Goal: Find contact information: Obtain details needed to contact an individual or organization

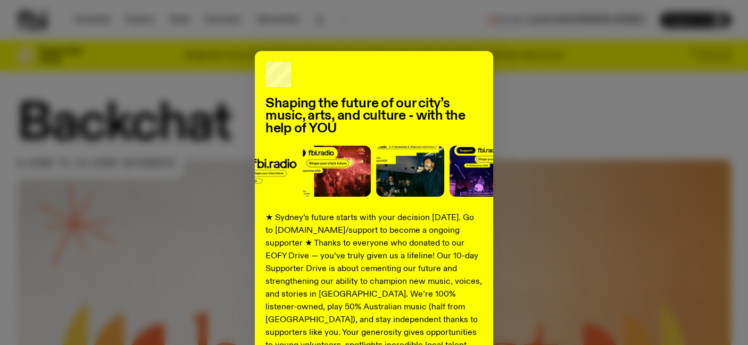
click at [619, 83] on div "Shaping the future of our city’s music, arts, and culture - with the help of YO…" at bounding box center [374, 269] width 714 height 437
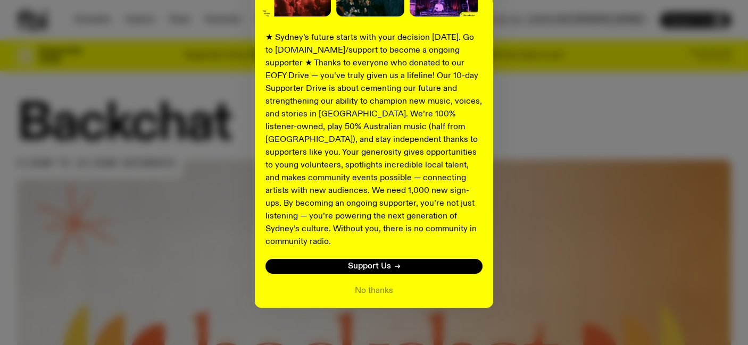
scroll to position [181, 0]
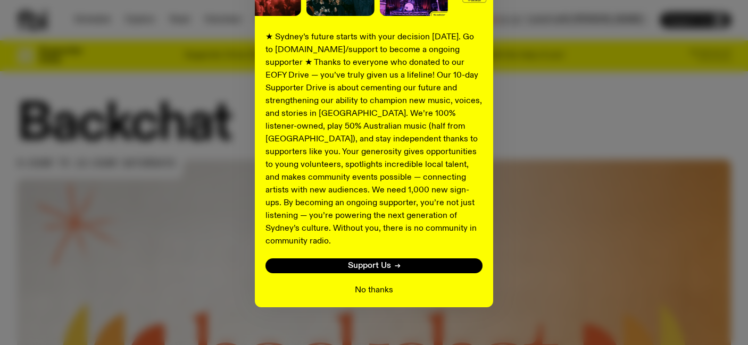
click at [372, 284] on button "No thanks" at bounding box center [374, 290] width 38 height 13
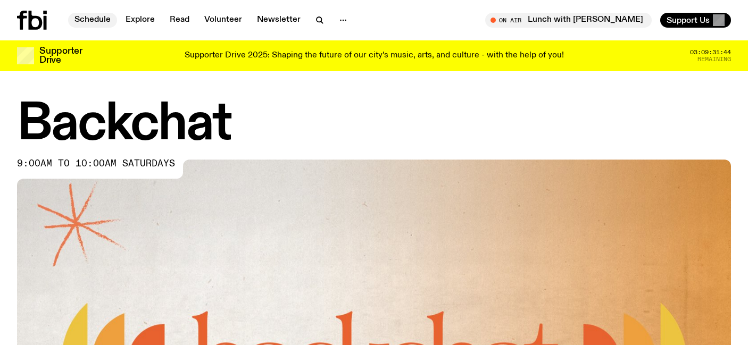
click at [98, 16] on link "Schedule" at bounding box center [92, 20] width 49 height 15
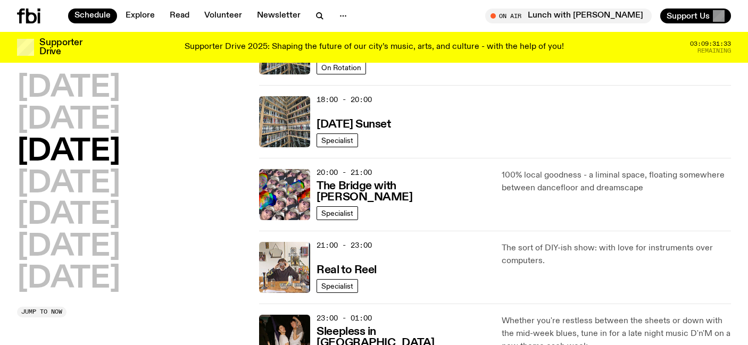
scroll to position [447, 0]
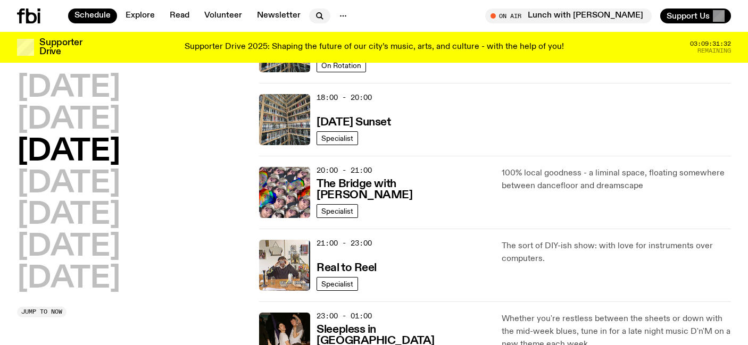
click at [318, 15] on icon "button" at bounding box center [318, 15] width 5 height 5
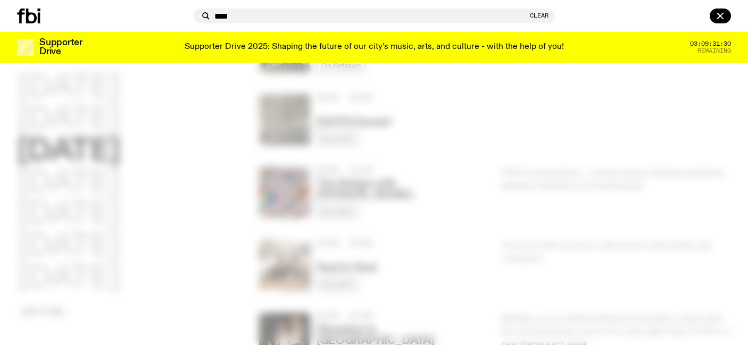
type input "****"
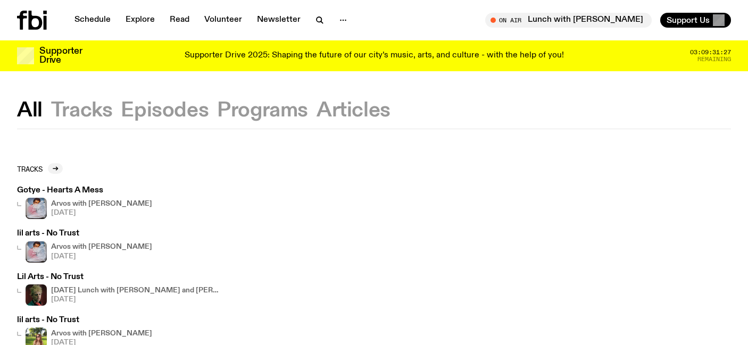
click at [244, 116] on button "Programs" at bounding box center [262, 110] width 91 height 19
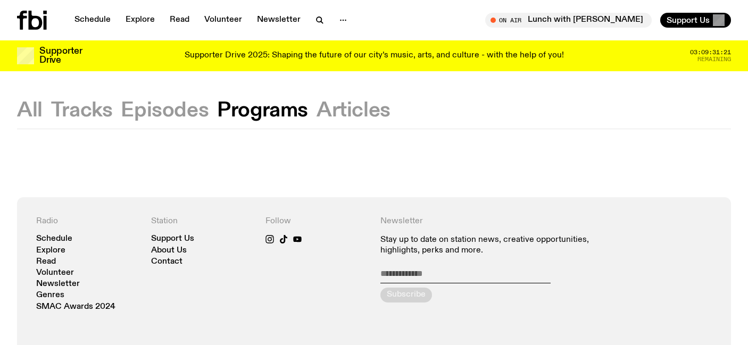
click at [35, 109] on button "All" at bounding box center [30, 110] width 26 height 19
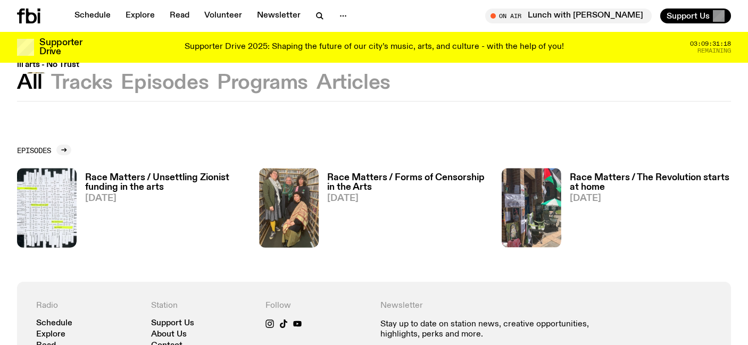
scroll to position [362, 0]
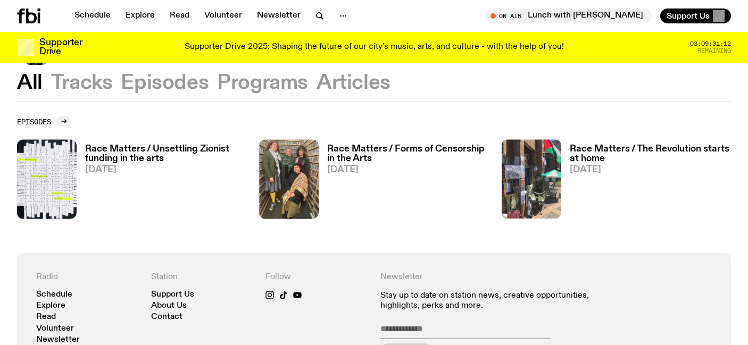
click at [355, 150] on h3 "Race Matters / Forms of Censorship in the Arts" at bounding box center [407, 154] width 161 height 18
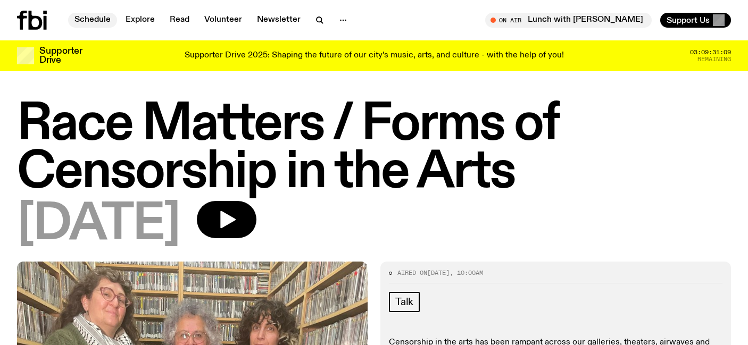
click at [105, 18] on link "Schedule" at bounding box center [92, 20] width 49 height 15
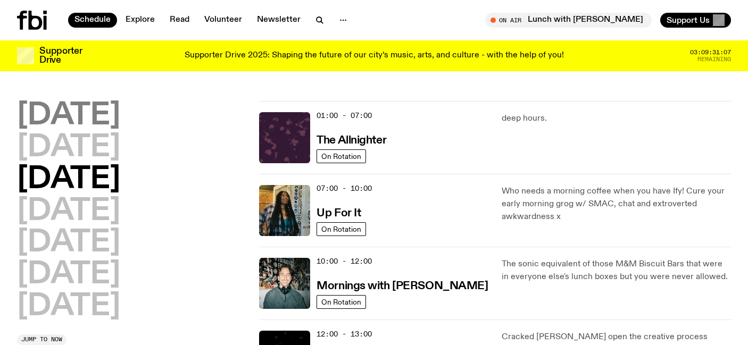
click at [101, 119] on h2 "[DATE]" at bounding box center [68, 116] width 103 height 30
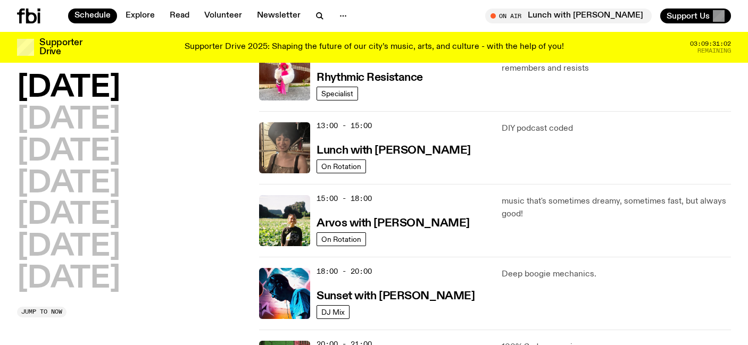
scroll to position [285, 0]
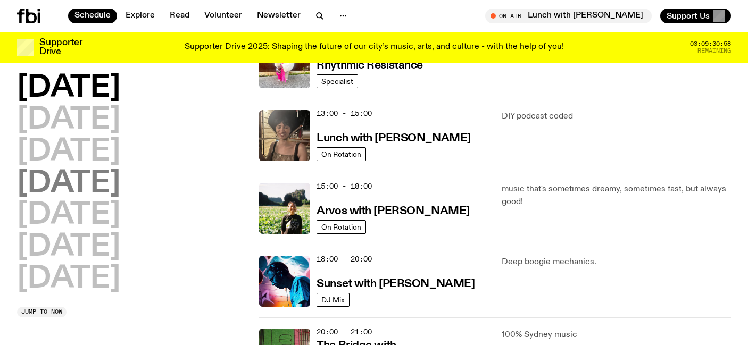
click at [69, 179] on h2 "[DATE]" at bounding box center [68, 184] width 103 height 30
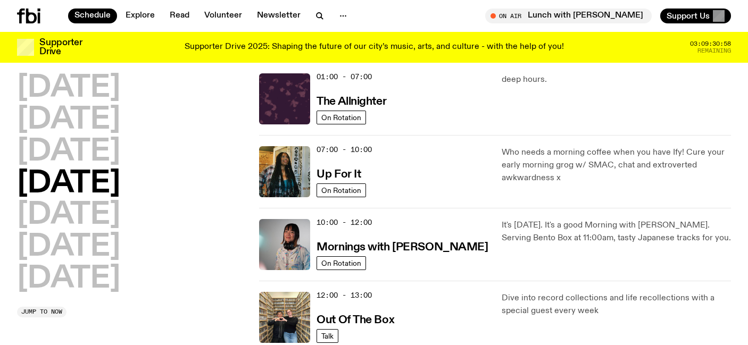
scroll to position [30, 0]
click at [339, 174] on h3 "Up For It" at bounding box center [338, 175] width 44 height 11
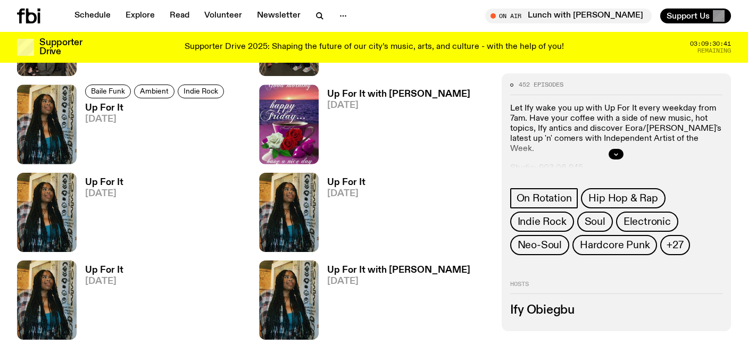
scroll to position [617, 0]
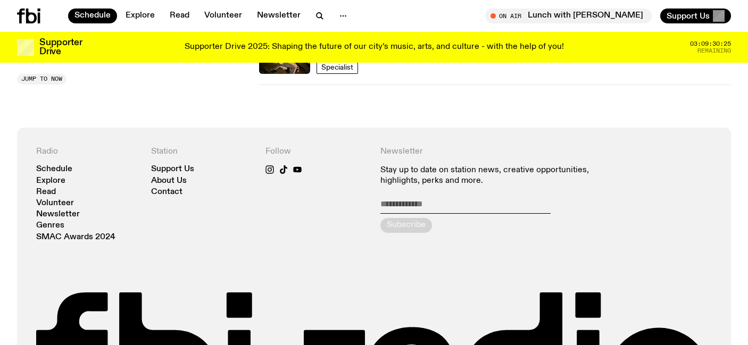
scroll to position [753, 0]
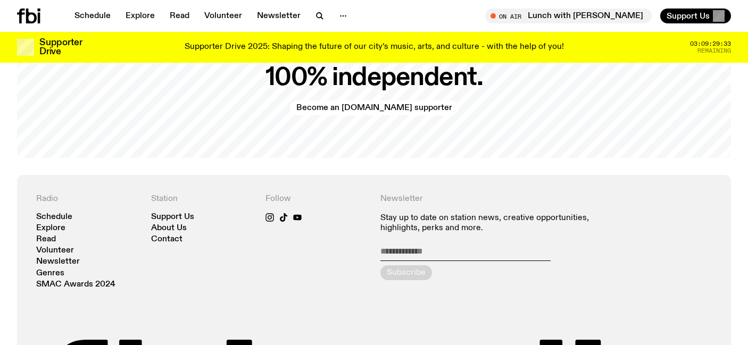
scroll to position [2180, 0]
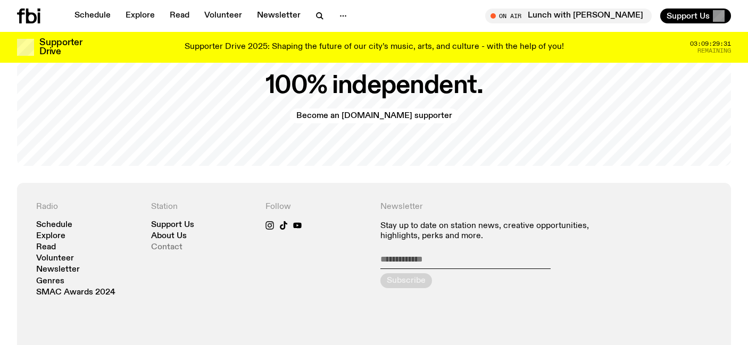
click at [162, 244] on link "Contact" at bounding box center [166, 248] width 31 height 8
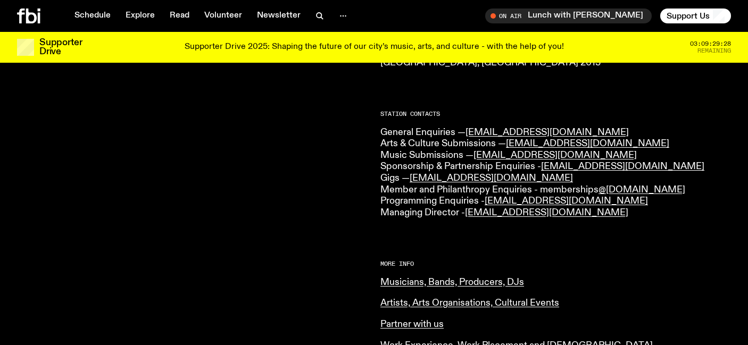
scroll to position [255, 0]
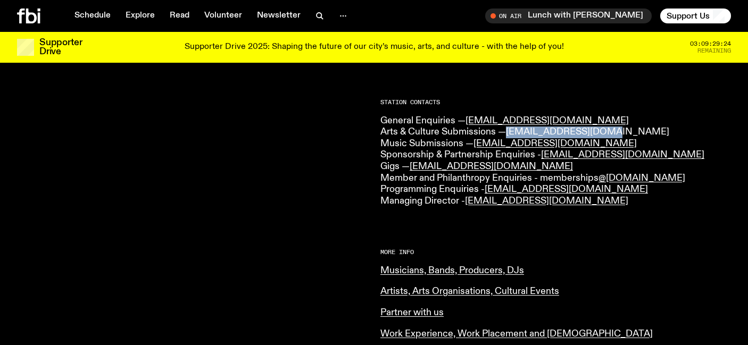
drag, startPoint x: 606, startPoint y: 131, endPoint x: 508, endPoint y: 131, distance: 97.9
click at [508, 131] on p "General Enquiries — [EMAIL_ADDRESS][DOMAIN_NAME] Arts & Culture Submissions — […" at bounding box center [555, 161] width 350 height 92
copy link "[EMAIL_ADDRESS][DOMAIN_NAME]"
